Goal: Transaction & Acquisition: Subscribe to service/newsletter

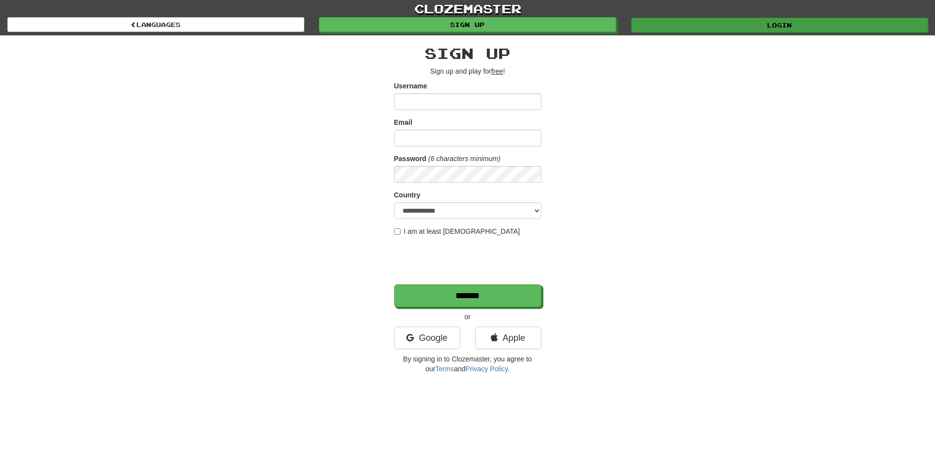
type input "**********"
click at [672, 21] on link "Login" at bounding box center [779, 25] width 297 height 15
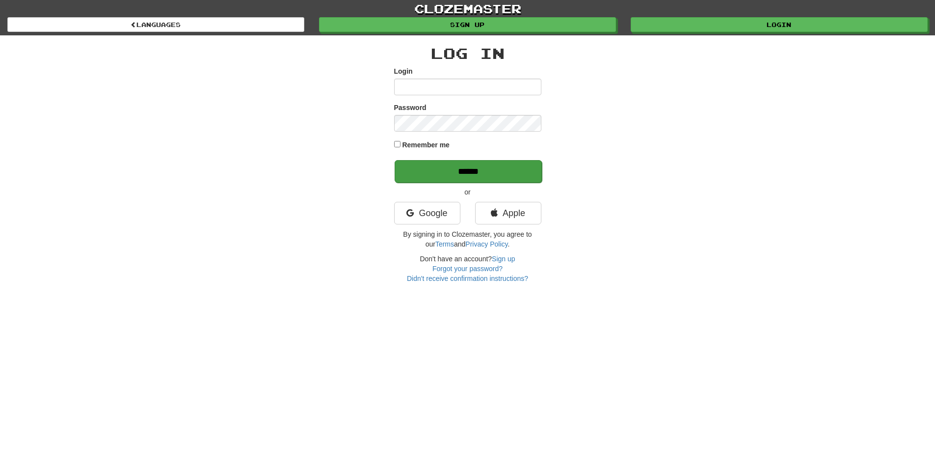
type input "**********"
click at [435, 165] on input "******" at bounding box center [468, 171] width 147 height 23
